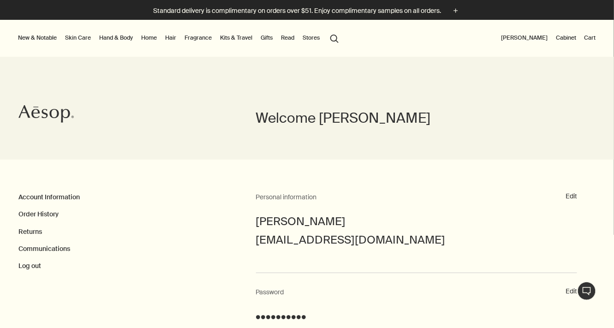
click at [108, 39] on link "Hand & Body" at bounding box center [115, 37] width 37 height 11
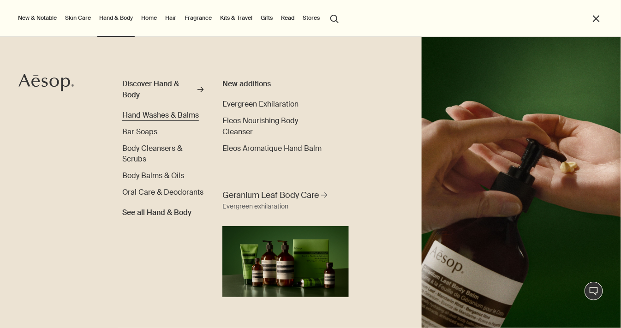
click at [162, 110] on link "Hand Washes & Balms" at bounding box center [160, 115] width 77 height 11
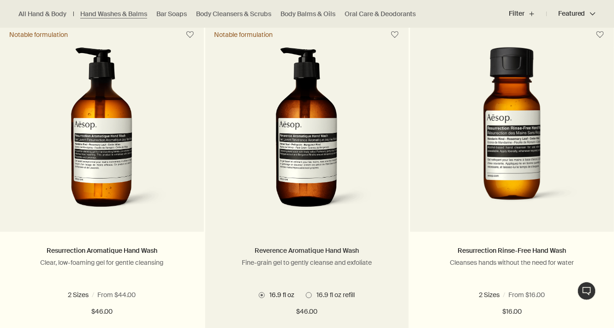
scroll to position [671, 0]
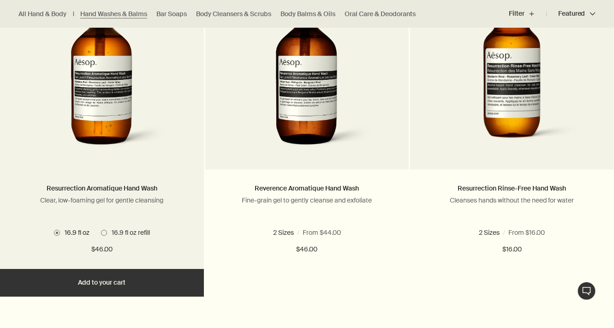
click at [99, 281] on button "Add Add to your cart" at bounding box center [102, 283] width 204 height 28
click at [107, 231] on span "16.9 fl oz refill" at bounding box center [128, 232] width 43 height 8
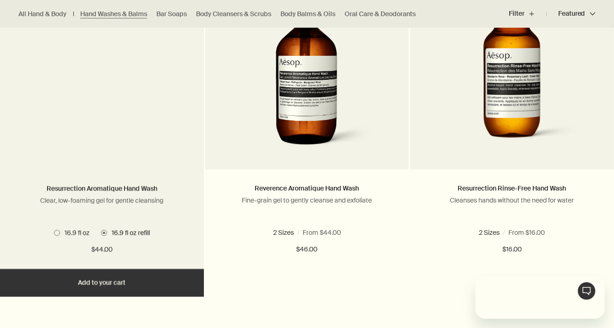
scroll to position [0, 0]
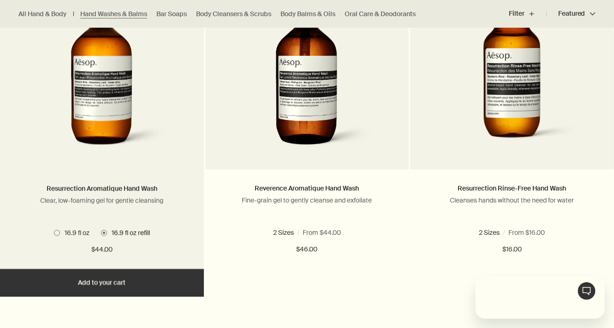
click at [77, 232] on span "16.9 fl oz" at bounding box center [75, 232] width 30 height 8
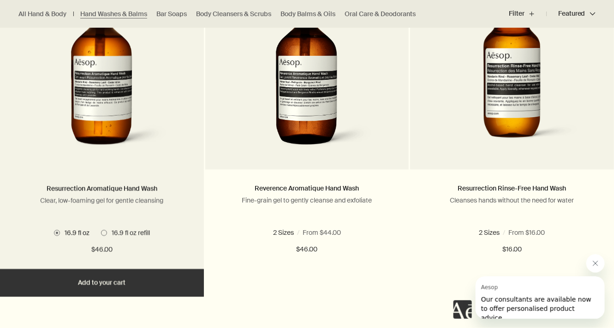
click at [112, 274] on button "Added Added to your cart Add Add to your cart" at bounding box center [102, 283] width 204 height 28
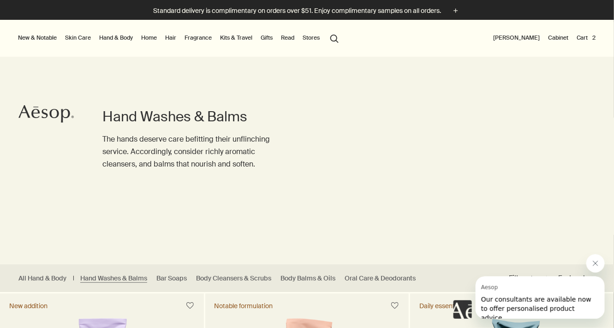
click at [592, 36] on button "Cart 2" at bounding box center [585, 37] width 23 height 11
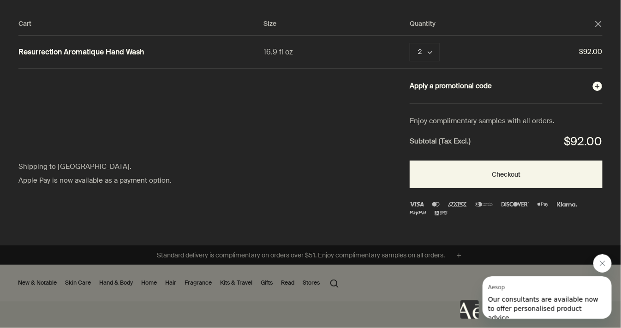
click at [526, 86] on button "Apply a promotional code plusAndCloseWithCircle" at bounding box center [505, 86] width 193 height 12
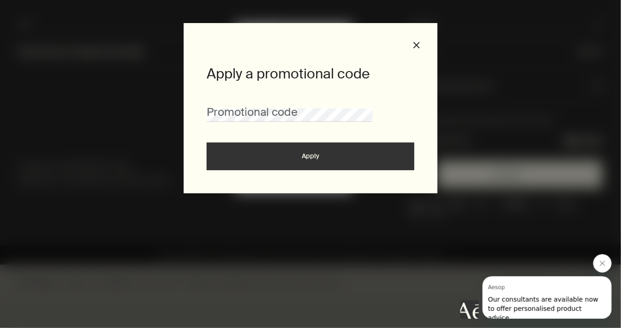
click at [416, 49] on div "Apply a promotional code Promotional code Apply close" at bounding box center [311, 108] width 254 height 170
click at [418, 46] on button "close" at bounding box center [416, 45] width 8 height 8
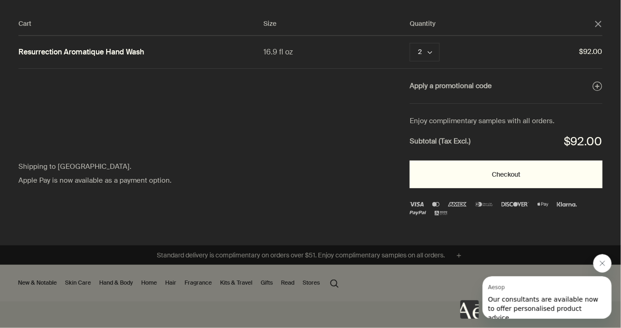
click at [486, 169] on button "Checkout" at bounding box center [505, 174] width 193 height 28
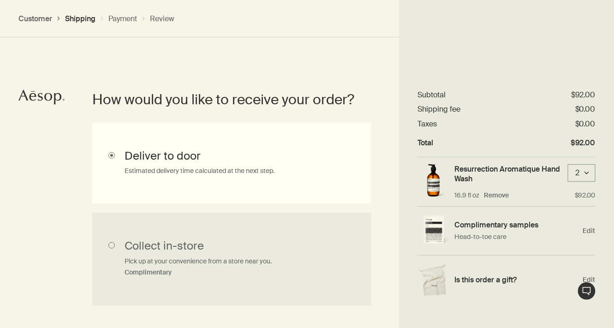
scroll to position [178, 0]
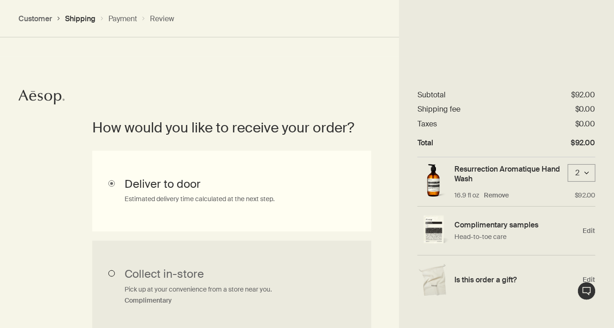
click at [154, 282] on input "Collect in-store Pick up at your convenience from a store near you. Complimenta…" at bounding box center [231, 287] width 279 height 93
radio input "true"
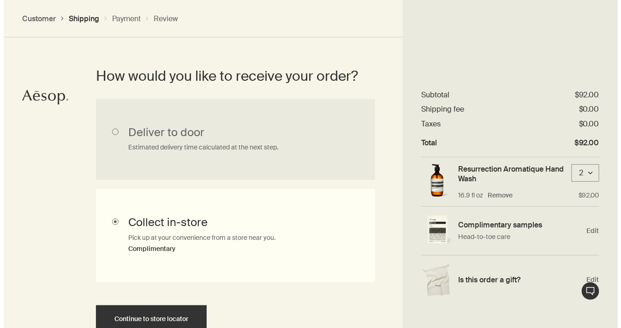
scroll to position [181, 0]
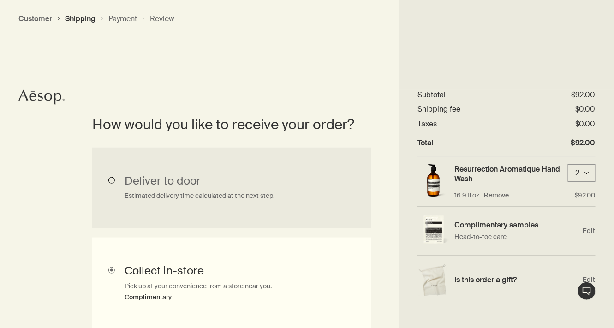
click at [157, 183] on input "Deliver to door Estimated delivery time calculated at the next step." at bounding box center [231, 188] width 279 height 81
radio input "true"
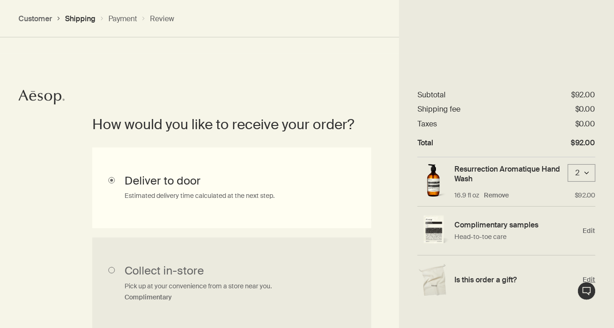
click at [592, 278] on span "Edit" at bounding box center [589, 279] width 12 height 9
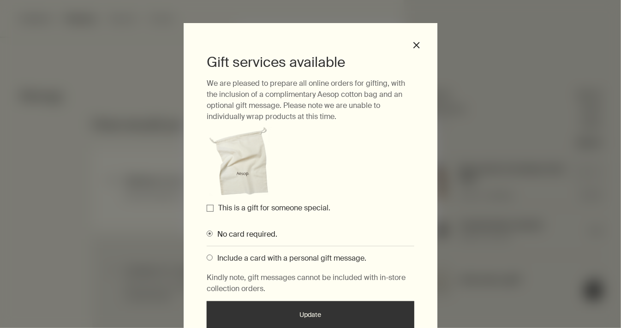
click at [257, 212] on label "This is a gift for someone special." at bounding box center [274, 208] width 112 height 10
click at [213, 212] on input "This is a gift for someone special." at bounding box center [210, 208] width 7 height 7
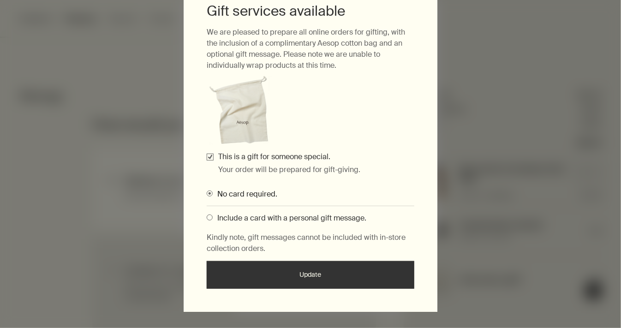
scroll to position [51, 0]
click at [269, 217] on span "Include a card with a personal gift message." at bounding box center [290, 218] width 154 height 10
click at [207, 217] on input "Include a card with a personal gift message." at bounding box center [207, 216] width 0 height 6
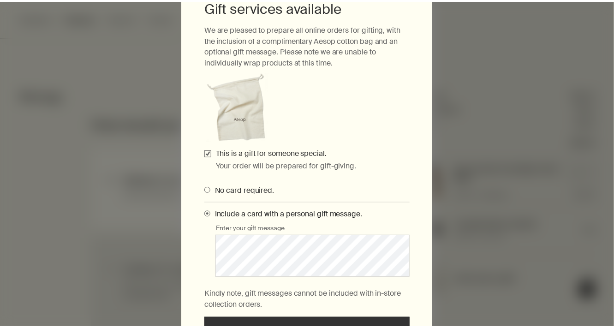
scroll to position [119, 0]
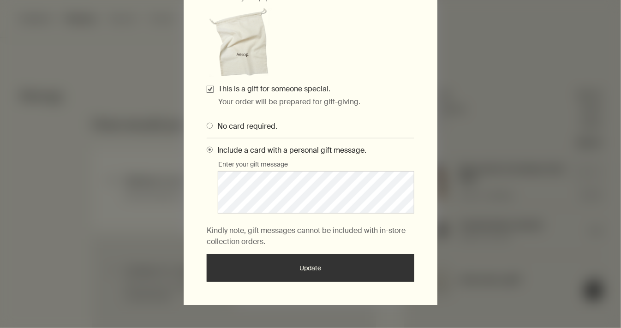
click at [312, 267] on button "Update" at bounding box center [310, 268] width 207 height 28
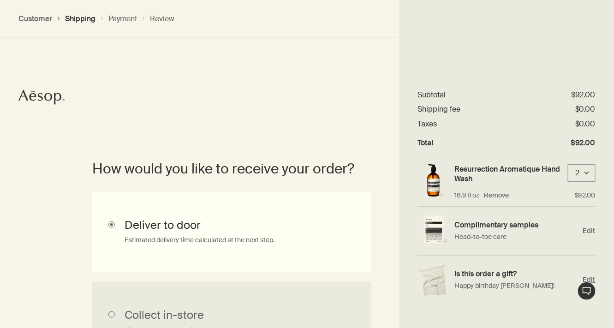
scroll to position [295, 0]
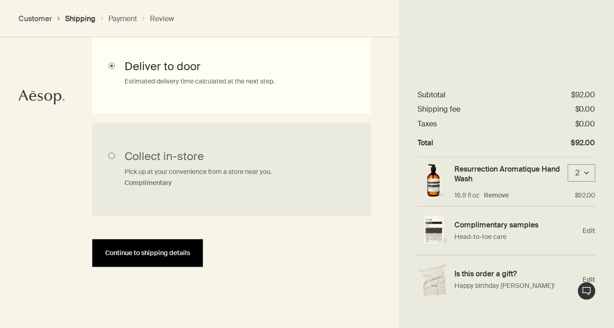
click at [140, 254] on span "Continue to shipping details" at bounding box center [147, 252] width 85 height 7
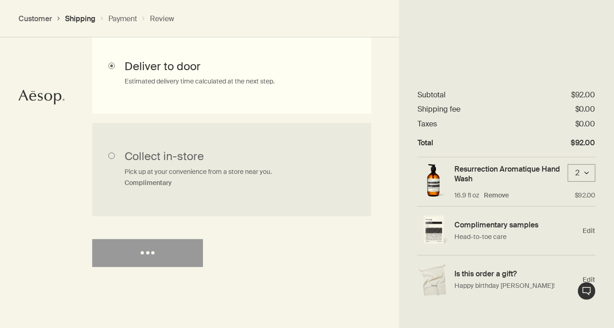
select select "US"
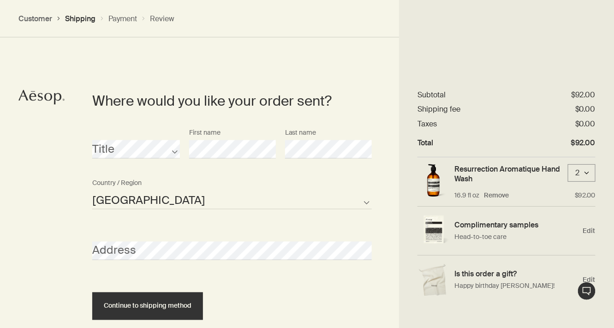
scroll to position [398, 0]
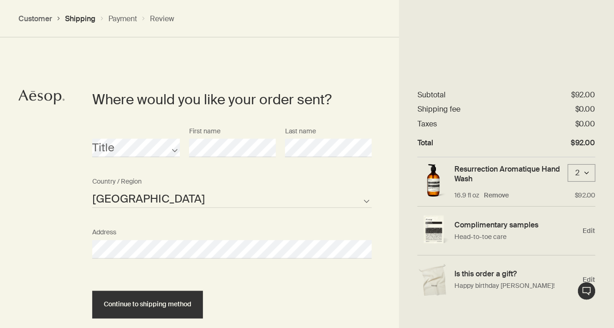
select select "US"
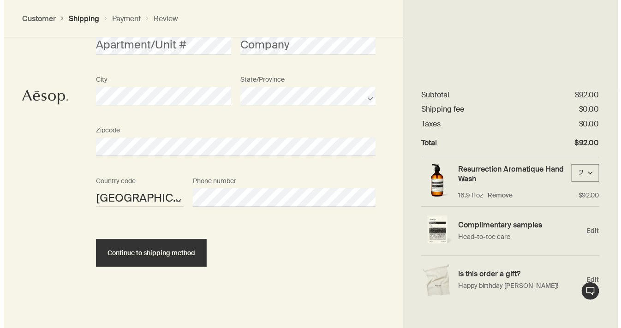
scroll to position [651, 0]
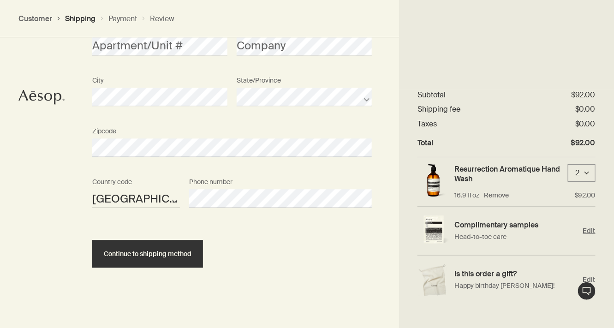
click at [589, 229] on span "Edit" at bounding box center [589, 230] width 12 height 9
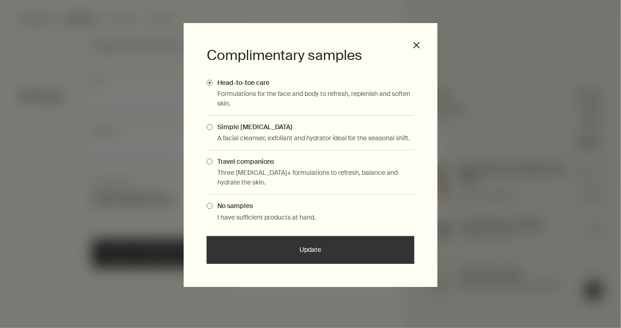
click at [261, 160] on span "Travel companions" at bounding box center [243, 161] width 61 height 8
click at [213, 160] on input "Travel companions" at bounding box center [213, 160] width 0 height 6
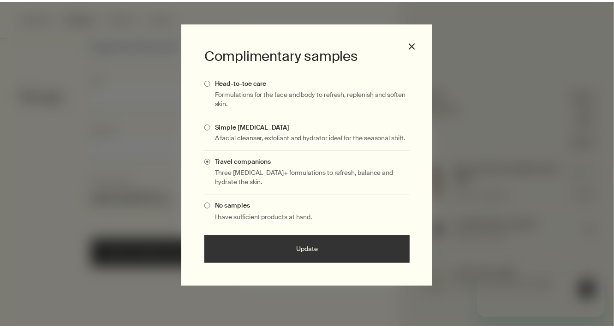
scroll to position [0, 0]
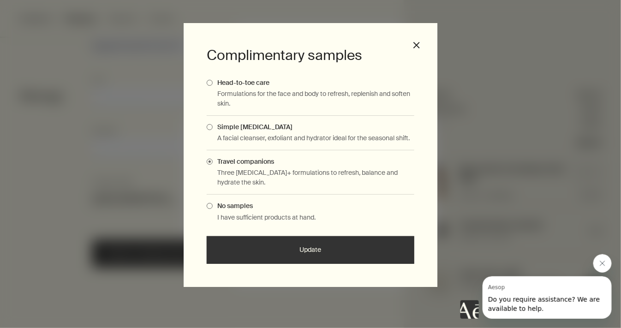
click at [296, 248] on button "Update" at bounding box center [310, 250] width 207 height 28
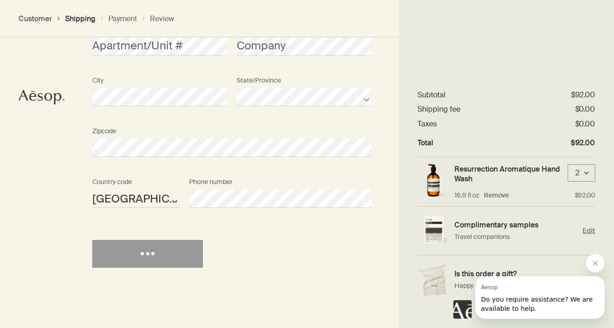
scroll to position [652, 0]
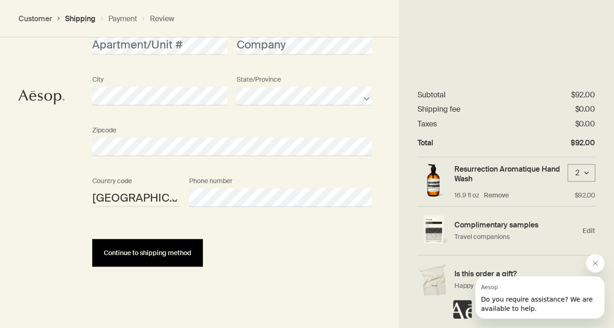
click at [154, 254] on span "Continue to shipping method" at bounding box center [148, 252] width 88 height 7
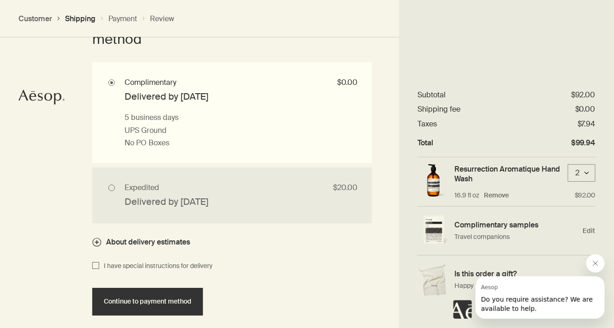
scroll to position [875, 0]
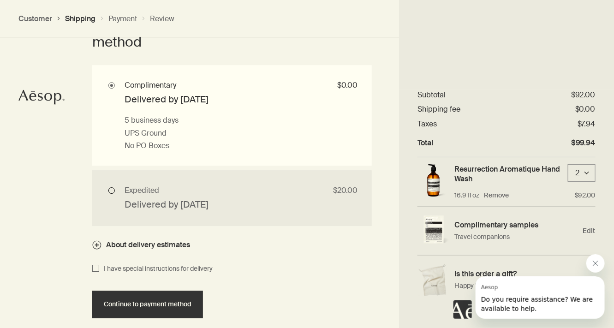
click at [190, 189] on input "Expedited $20.00 Delivered by Tue, Aug 12 1 business day if placed before 12PM …" at bounding box center [231, 198] width 279 height 56
radio input "true"
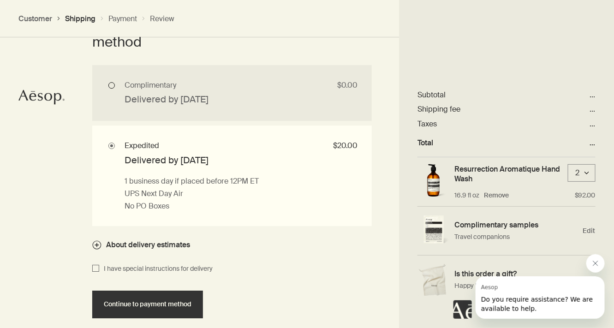
click at [217, 94] on input "Complimentary $0.00 Delivered by Fri, Aug 15 5 business days UPS Ground No PO B…" at bounding box center [231, 93] width 279 height 56
radio input "true"
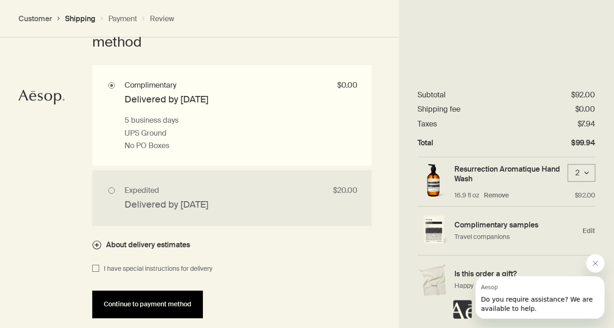
click at [162, 299] on button "Continue to payment method" at bounding box center [147, 304] width 111 height 28
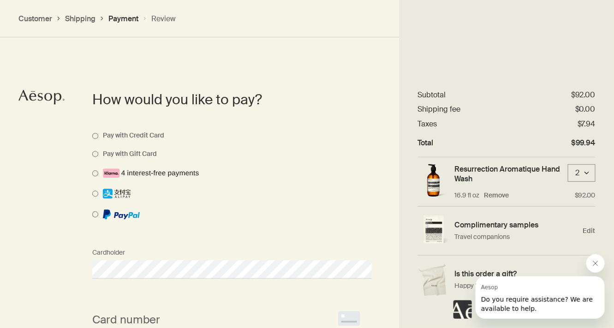
scroll to position [686, 0]
select select "US"
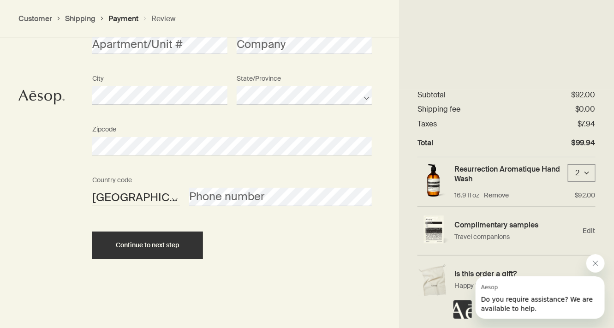
scroll to position [1102, 0]
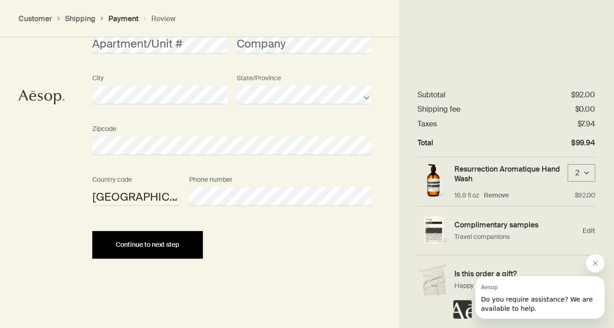
click at [156, 244] on span "Continue to next step" at bounding box center [148, 244] width 64 height 7
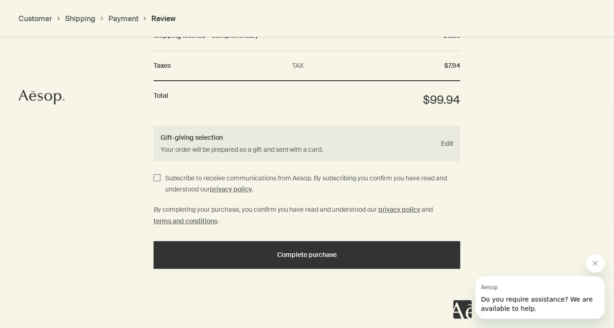
scroll to position [1183, 0]
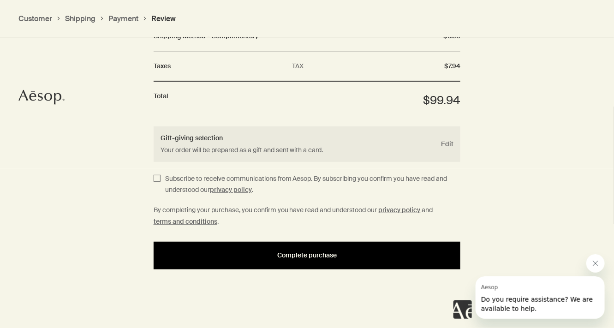
click at [256, 252] on div "Complete purchase" at bounding box center [307, 255] width 285 height 7
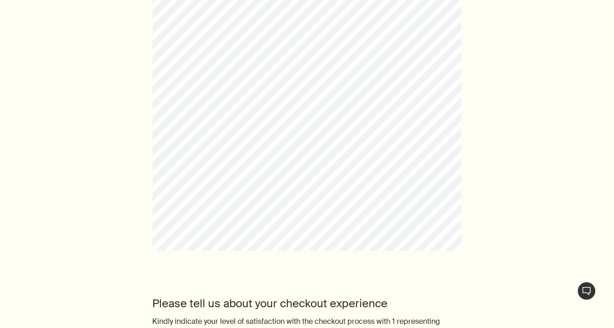
scroll to position [329, 0]
